Goal: Find specific page/section: Find specific page/section

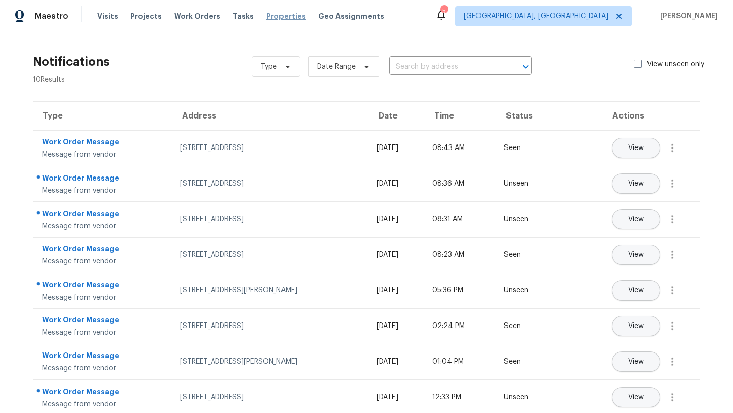
click at [279, 16] on span "Properties" at bounding box center [286, 16] width 40 height 10
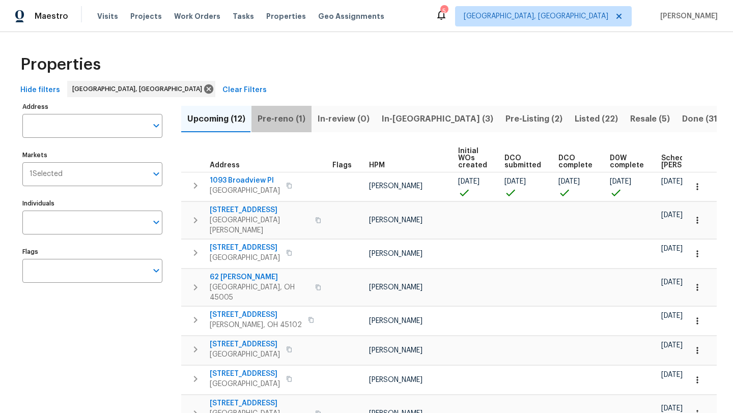
click at [287, 119] on span "Pre-reno (1)" at bounding box center [281, 119] width 48 height 14
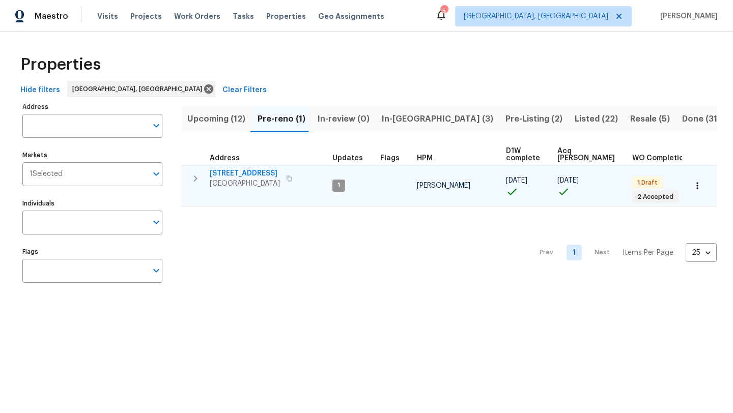
click at [192, 178] on icon "button" at bounding box center [195, 179] width 12 height 12
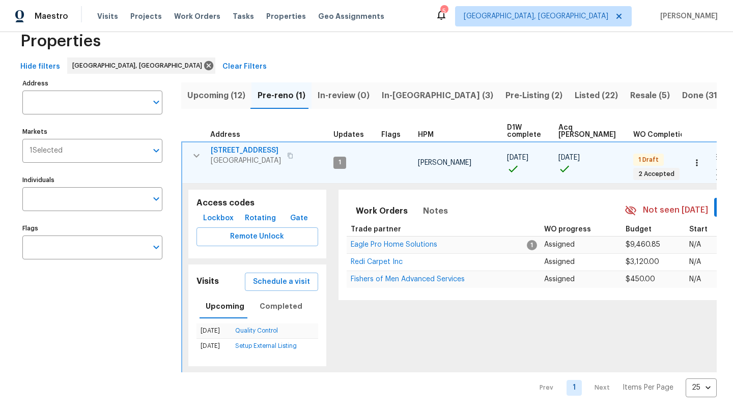
click at [234, 149] on span "3364 Amberway Ct # 45" at bounding box center [246, 151] width 70 height 10
